Goal: Transaction & Acquisition: Purchase product/service

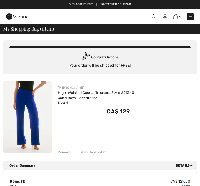
click at [190, 127] on div "JOSEPH RIBKOFF High-Waisted Casual Trousers Style 221340 Color: Royal Sapphire …" at bounding box center [127, 118] width 139 height 74
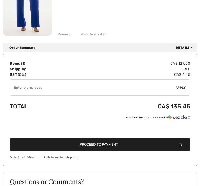
scroll to position [118, 0]
click at [184, 146] on button "Proceed to Payment" at bounding box center [100, 144] width 181 height 13
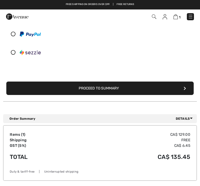
scroll to position [145, 0]
click at [185, 90] on icon "submit" at bounding box center [185, 89] width 2 height 4
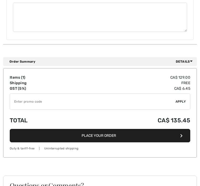
scroll to position [408, 0]
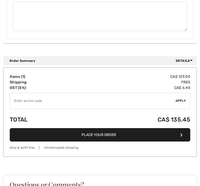
click at [182, 134] on icon "button" at bounding box center [181, 136] width 2 height 4
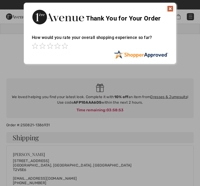
click at [171, 10] on img at bounding box center [170, 9] width 6 height 6
